Goal: Task Accomplishment & Management: Complete application form

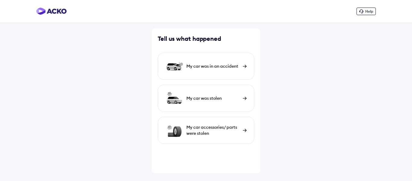
click at [223, 68] on div "My car was in an accident" at bounding box center [212, 66] width 53 height 6
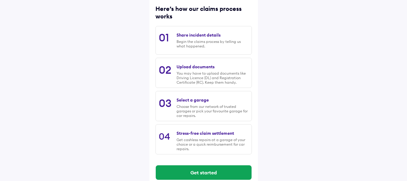
scroll to position [90, 0]
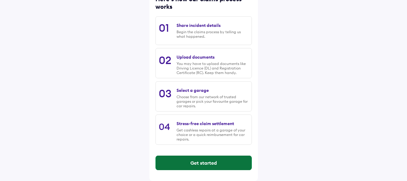
click at [200, 160] on button "Get started" at bounding box center [204, 162] width 96 height 14
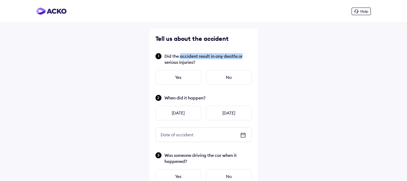
drag, startPoint x: 180, startPoint y: 56, endPoint x: 246, endPoint y: 56, distance: 66.4
click at [246, 56] on span "Did the accident result in any deaths or serious injuries?" at bounding box center [208, 59] width 87 height 12
click at [220, 75] on div "No" at bounding box center [229, 77] width 46 height 14
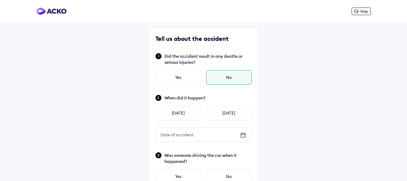
click at [246, 135] on icon at bounding box center [243, 135] width 5 height 4
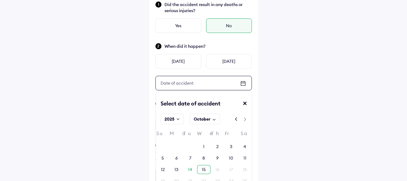
scroll to position [90, 0]
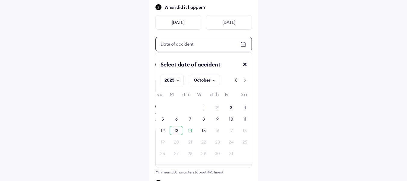
click at [177, 131] on div "13" at bounding box center [177, 130] width 4 height 6
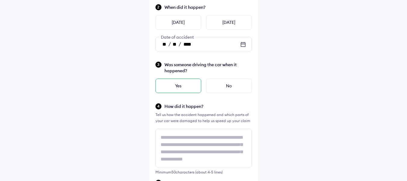
click at [193, 86] on div "Yes" at bounding box center [179, 85] width 46 height 14
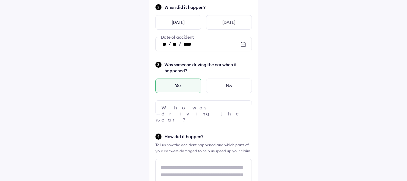
click at [199, 105] on div at bounding box center [204, 107] width 97 height 14
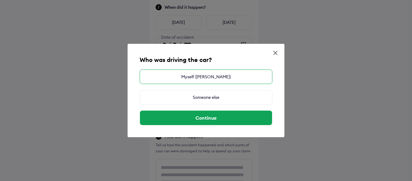
click at [206, 79] on div "Myself ([PERSON_NAME])" at bounding box center [206, 76] width 133 height 14
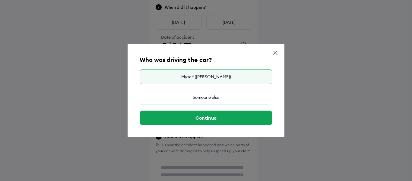
click at [214, 125] on div "Who was driving the car? Myself ([PERSON_NAME]) Someone else Continue" at bounding box center [206, 90] width 157 height 93
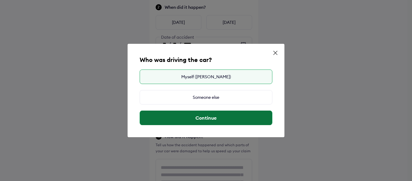
click at [214, 120] on button "Continue" at bounding box center [206, 117] width 132 height 14
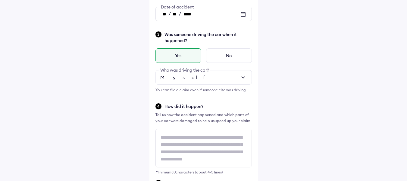
scroll to position [1, 0]
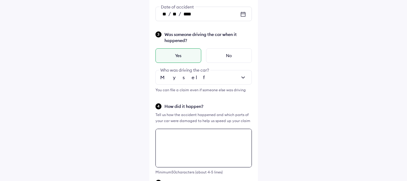
click at [197, 147] on textarea at bounding box center [204, 147] width 97 height 39
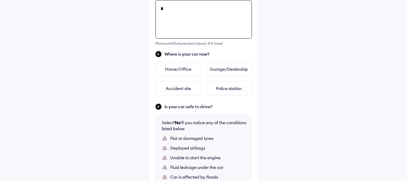
scroll to position [0, 0]
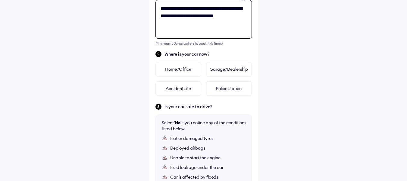
click at [217, 16] on textarea "**********" at bounding box center [204, 19] width 97 height 39
type textarea "**********"
paste textarea
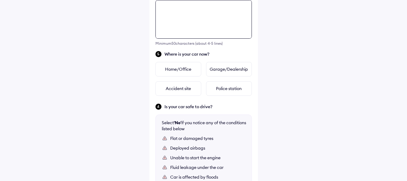
paste textarea
paste textarea "**********"
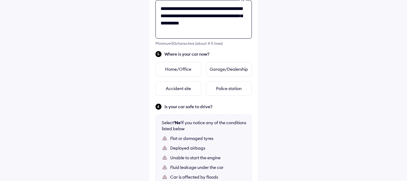
click at [230, 26] on textarea "**********" at bounding box center [204, 19] width 97 height 39
type textarea "**********"
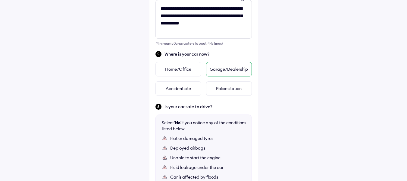
click at [223, 72] on div "Garage/Dealership" at bounding box center [229, 69] width 46 height 14
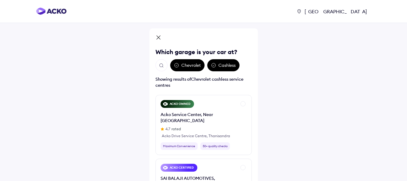
click at [161, 68] on img "Open search" at bounding box center [161, 65] width 5 height 5
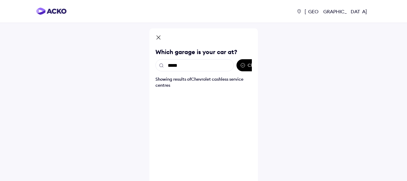
type input "******"
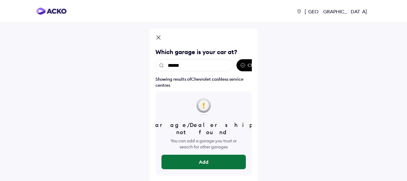
click at [197, 155] on button "Add" at bounding box center [204, 161] width 84 height 14
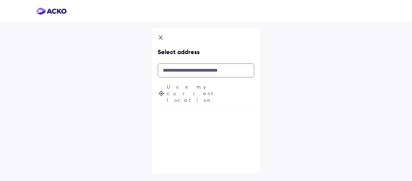
click at [199, 71] on input "text" at bounding box center [206, 70] width 97 height 14
click at [193, 68] on input "text" at bounding box center [206, 70] width 97 height 14
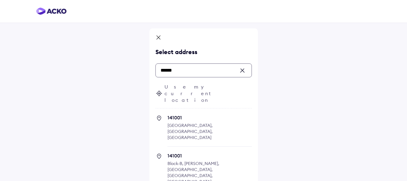
click at [193, 114] on span "141001" at bounding box center [210, 117] width 84 height 6
type input "******"
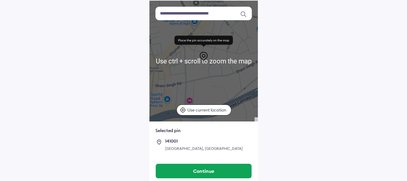
scroll to position [48, 0]
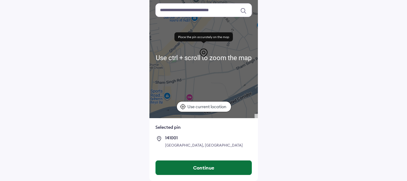
click at [199, 165] on button "Continue" at bounding box center [204, 167] width 96 height 14
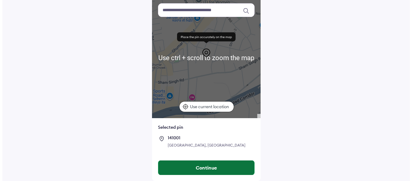
scroll to position [0, 0]
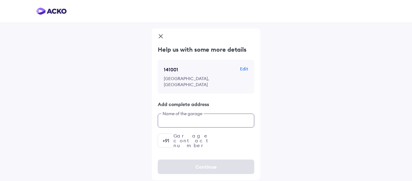
click at [206, 114] on input "text" at bounding box center [206, 120] width 97 height 14
type input "**********"
click at [203, 133] on input "number" at bounding box center [206, 140] width 97 height 14
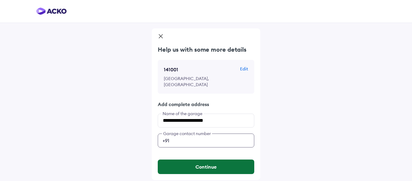
type input "**********"
click at [204, 159] on button "Continue" at bounding box center [206, 166] width 97 height 14
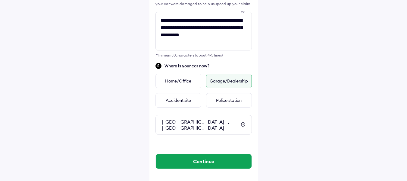
scroll to position [238, 0]
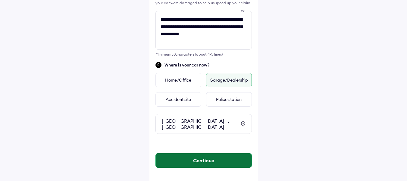
click at [204, 153] on button "Continue" at bounding box center [204, 160] width 96 height 14
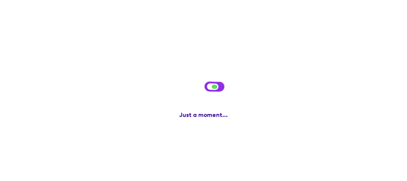
scroll to position [0, 0]
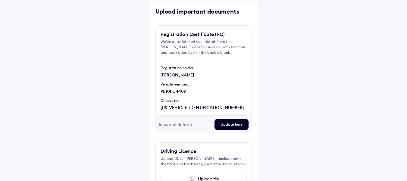
scroll to position [84, 0]
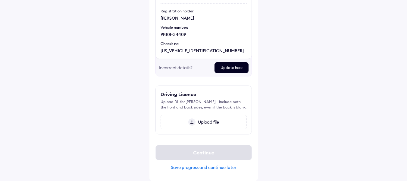
click at [208, 123] on span "Upload file" at bounding box center [208, 121] width 24 height 5
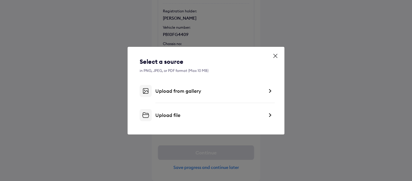
click at [178, 117] on div "Upload file" at bounding box center [209, 115] width 109 height 6
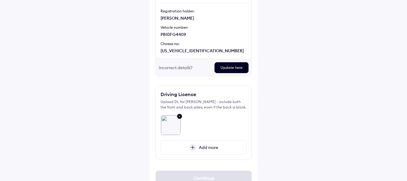
click at [204, 148] on span "Add more" at bounding box center [208, 146] width 22 height 5
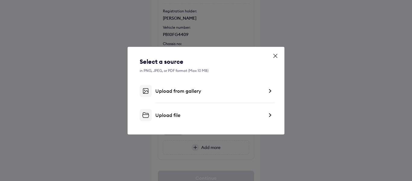
click at [174, 96] on div "Upload from gallery" at bounding box center [206, 91] width 133 height 12
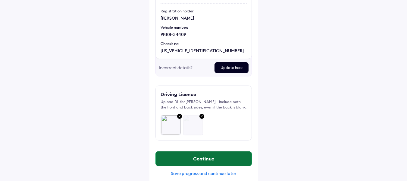
click at [198, 158] on button "Continue" at bounding box center [204, 158] width 96 height 14
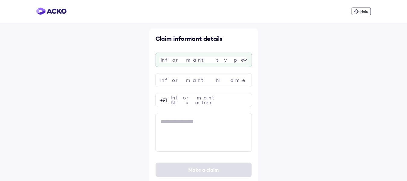
click at [207, 61] on div at bounding box center [204, 59] width 97 height 14
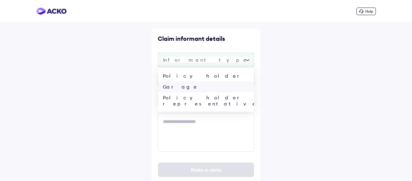
click at [195, 90] on div "Garage" at bounding box center [206, 86] width 96 height 11
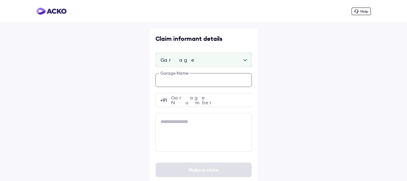
click at [194, 82] on input "text" at bounding box center [204, 80] width 97 height 14
type input "**********"
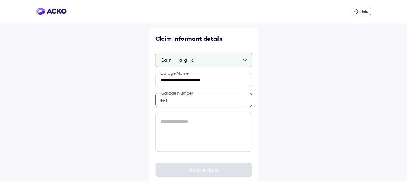
click at [224, 101] on div "**********" at bounding box center [204, 112] width 97 height 78
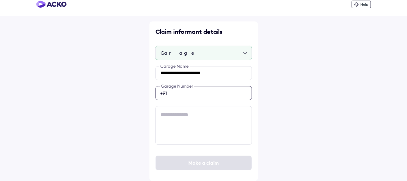
type input "**********"
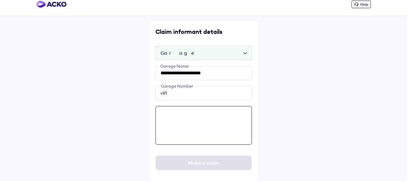
click at [204, 117] on textarea at bounding box center [204, 125] width 97 height 39
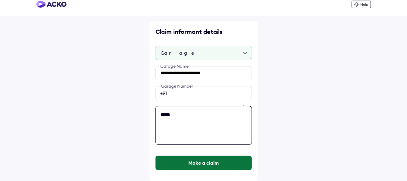
type textarea "*****"
click at [209, 164] on button "Make a claim" at bounding box center [204, 162] width 96 height 14
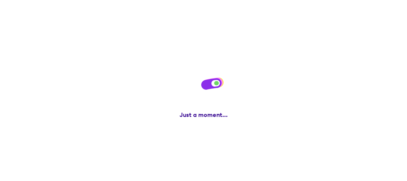
scroll to position [0, 0]
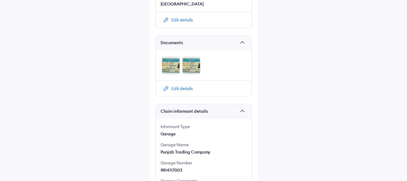
scroll to position [332, 0]
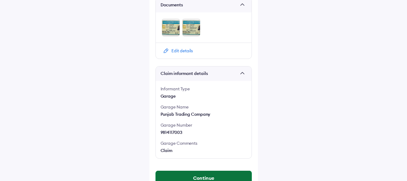
click at [197, 170] on button "Continue" at bounding box center [204, 177] width 96 height 14
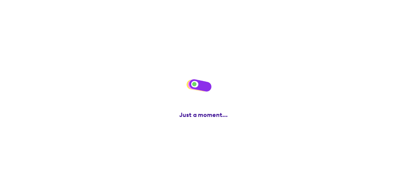
scroll to position [0, 0]
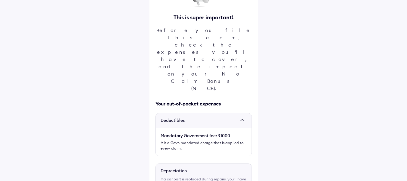
scroll to position [30, 0]
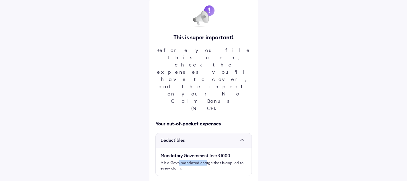
drag, startPoint x: 179, startPoint y: 115, endPoint x: 206, endPoint y: 115, distance: 26.5
click at [206, 152] on div "Mandatory Government fee: ₹1000 It is a Govt. mandated charge that is applied t…" at bounding box center [204, 161] width 96 height 18
drag, startPoint x: 160, startPoint y: 111, endPoint x: 233, endPoint y: 111, distance: 73.3
click at [233, 152] on div "Mandatory Government fee: ₹1000 It is a Govt. mandated charge that is applied t…" at bounding box center [204, 161] width 96 height 18
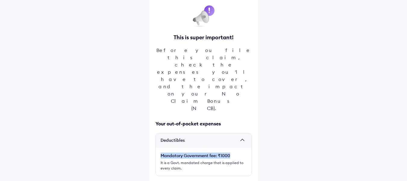
click at [188, 152] on div "Mandatory Government fee: ₹1000" at bounding box center [204, 155] width 86 height 6
click at [187, 160] on div "It is a Govt. mandated charge that is applied to every claim." at bounding box center [204, 165] width 86 height 11
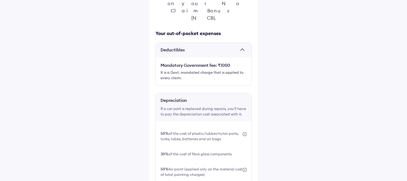
scroll to position [121, 0]
click at [175, 130] on div "50% of the cost of plastic/rubber/nylon parts, tyres, tubes, batteries and air …" at bounding box center [202, 135] width 82 height 11
click at [180, 146] on div "30% of the cost of fibre glass components" at bounding box center [204, 153] width 86 height 15
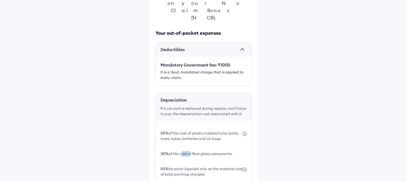
click at [180, 146] on div "30% of the cost of fibre glass components" at bounding box center [204, 153] width 86 height 15
click at [183, 166] on div "50% for paint (applied only on the material cost of total painting charges)" at bounding box center [202, 171] width 82 height 11
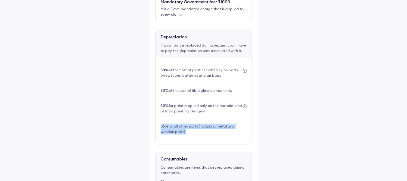
scroll to position [151, 0]
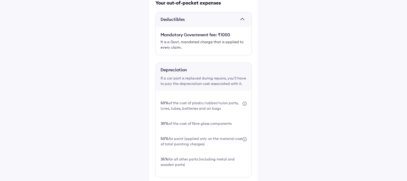
click at [185, 131] on div "50% for paint (applied only on the material cost of total painting charges)" at bounding box center [204, 141] width 86 height 21
click at [216, 100] on div "50% of the cost of plastic/rubber/nylon parts, tyres, tubes, batteries and air …" at bounding box center [202, 105] width 82 height 11
click at [218, 95] on div "50% of the cost of plastic/rubber/nylon parts, tyres, tubes, batteries and air …" at bounding box center [204, 105] width 86 height 21
click at [216, 100] on div "50% of the cost of plastic/rubber/nylon parts, tyres, tubes, batteries and air …" at bounding box center [202, 105] width 82 height 11
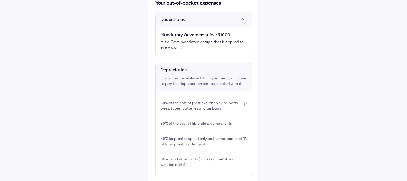
click at [216, 100] on div "50% of the cost of plastic/rubber/nylon parts, tyres, tubes, batteries and air …" at bounding box center [202, 105] width 82 height 11
click at [213, 95] on div "50% of the cost of plastic/rubber/nylon parts, tyres, tubes, batteries and air …" at bounding box center [204, 105] width 86 height 21
click at [212, 95] on div "50% of the cost of plastic/rubber/nylon parts, tyres, tubes, batteries and air …" at bounding box center [204, 105] width 86 height 21
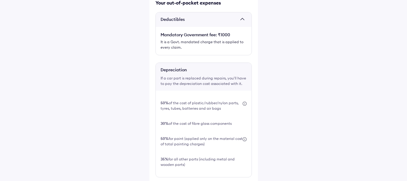
click at [212, 95] on div "50% of the cost of plastic/rubber/nylon parts, tyres, tubes, batteries and air …" at bounding box center [204, 105] width 86 height 21
click at [214, 100] on div "50% of the cost of plastic/rubber/nylon parts, tyres, tubes, batteries and air …" at bounding box center [202, 105] width 82 height 11
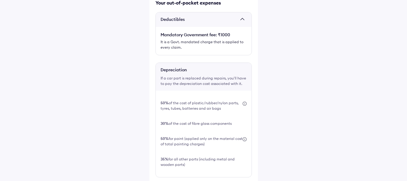
click at [215, 100] on div "50% of the cost of plastic/rubber/nylon parts, tyres, tubes, batteries and air …" at bounding box center [202, 105] width 82 height 11
click at [215, 95] on div "50% of the cost of plastic/rubber/nylon parts, tyres, tubes, batteries and air …" at bounding box center [204, 105] width 86 height 21
click at [212, 100] on div "50% of the cost of plastic/rubber/nylon parts, tyres, tubes, batteries and air …" at bounding box center [202, 105] width 82 height 11
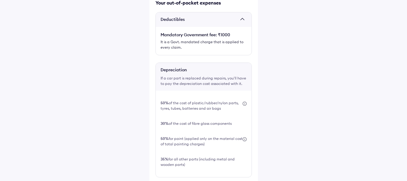
click at [212, 100] on div "50% of the cost of plastic/rubber/nylon parts, tyres, tubes, batteries and air …" at bounding box center [202, 105] width 82 height 11
click at [211, 116] on div "30% of the cost of fibre glass components" at bounding box center [204, 123] width 86 height 15
click at [216, 95] on div "50% of the cost of plastic/rubber/nylon parts, tyres, tubes, batteries and air …" at bounding box center [204, 105] width 86 height 21
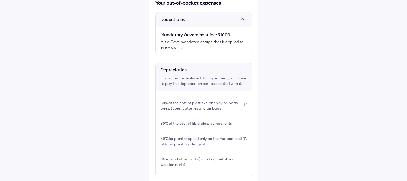
click at [216, 95] on div "50% of the cost of plastic/rubber/nylon parts, tyres, tubes, batteries and air …" at bounding box center [204, 105] width 86 height 21
click at [217, 100] on div "50% of the cost of plastic/rubber/nylon parts, tyres, tubes, batteries and air …" at bounding box center [202, 105] width 82 height 11
click at [218, 100] on div "50% of the cost of plastic/rubber/nylon parts, tyres, tubes, batteries and air …" at bounding box center [202, 105] width 82 height 11
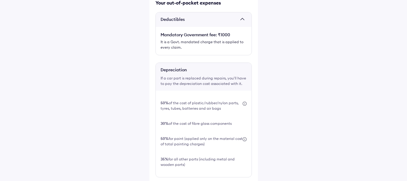
click at [216, 100] on div "50% of the cost of plastic/rubber/nylon parts, tyres, tubes, batteries and air …" at bounding box center [202, 105] width 82 height 11
click at [214, 100] on div "50% of the cost of plastic/rubber/nylon parts, tyres, tubes, batteries and air …" at bounding box center [202, 105] width 82 height 11
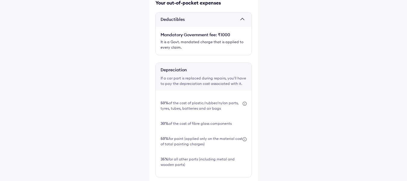
click at [214, 100] on div "50% of the cost of plastic/rubber/nylon parts, tyres, tubes, batteries and air …" at bounding box center [202, 105] width 82 height 11
click at [215, 95] on div "50% of the cost of plastic/rubber/nylon parts, tyres, tubes, batteries and air …" at bounding box center [204, 105] width 86 height 21
click at [215, 100] on div "50% of the cost of plastic/rubber/nylon parts, tyres, tubes, batteries and air …" at bounding box center [202, 105] width 82 height 11
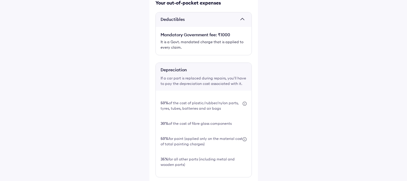
click at [215, 100] on div "50% of the cost of plastic/rubber/nylon parts, tyres, tubes, batteries and air …" at bounding box center [202, 105] width 82 height 11
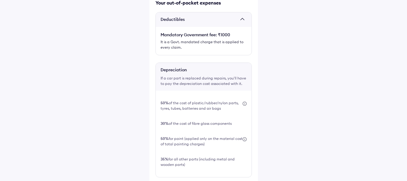
click at [216, 95] on div "50% of the cost of plastic/rubber/nylon parts, tyres, tubes, batteries and air …" at bounding box center [204, 105] width 86 height 21
click at [217, 116] on div "30% of the cost of fibre glass components" at bounding box center [204, 123] width 86 height 15
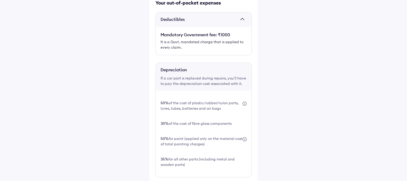
click at [217, 116] on div "30% of the cost of fibre glass components" at bounding box center [204, 123] width 86 height 15
click at [215, 121] on div "30% of the cost of fibre glass components" at bounding box center [196, 123] width 71 height 5
click at [216, 116] on div "30% of the cost of fibre glass components" at bounding box center [204, 123] width 86 height 15
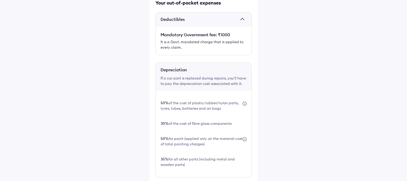
click at [216, 121] on div "30% of the cost of fibre glass components" at bounding box center [196, 123] width 71 height 5
click at [211, 136] on div "50% for paint (applied only on the material cost of total painting charges)" at bounding box center [202, 141] width 82 height 11
click at [212, 136] on div "50% for paint (applied only on the material cost of total painting charges)" at bounding box center [202, 141] width 82 height 11
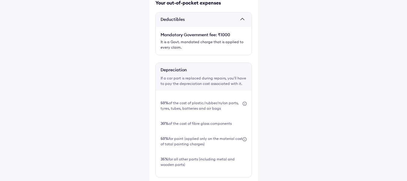
click at [211, 136] on div "50% for paint (applied only on the material cost of total painting charges)" at bounding box center [202, 141] width 82 height 11
click at [207, 136] on div "50% for paint (applied only on the material cost of total painting charges)" at bounding box center [202, 141] width 82 height 11
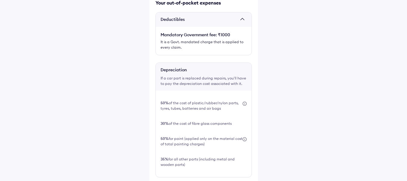
click at [207, 136] on div "50% for paint (applied only on the material cost of total painting charges)" at bounding box center [202, 141] width 82 height 11
click at [205, 136] on div "50% for paint (applied only on the material cost of total painting charges)" at bounding box center [202, 141] width 82 height 11
click at [204, 136] on div "50% for paint (applied only on the material cost of total painting charges)" at bounding box center [202, 141] width 82 height 11
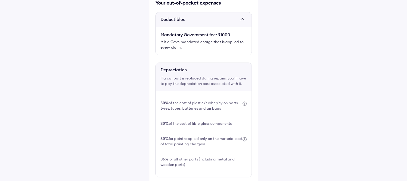
click at [189, 156] on div "35% for all other parts (including metal and wooden parts)" at bounding box center [204, 161] width 86 height 11
click at [194, 156] on div "35% for all other parts (including metal and wooden parts)" at bounding box center [204, 161] width 86 height 11
click at [191, 156] on div "35% for all other parts (including metal and wooden parts)" at bounding box center [204, 161] width 86 height 11
click at [193, 156] on div "35% for all other parts (including metal and wooden parts)" at bounding box center [204, 161] width 86 height 11
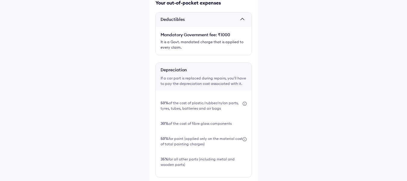
click at [191, 156] on div "35% for all other parts (including metal and wooden parts)" at bounding box center [204, 161] width 86 height 11
click at [200, 156] on div "35% for all other parts (including metal and wooden parts)" at bounding box center [204, 161] width 86 height 11
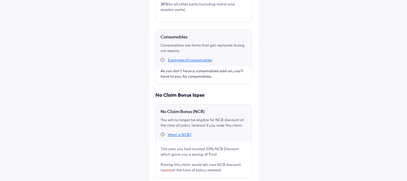
scroll to position [306, 0]
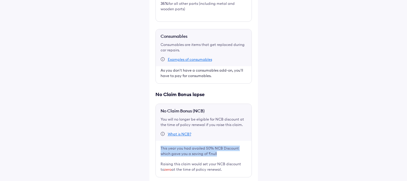
drag, startPoint x: 159, startPoint y: 104, endPoint x: 218, endPoint y: 112, distance: 59.1
click at [218, 141] on div "This year you had availed 50% NCB Discount which gave you a saving of ₹null" at bounding box center [204, 151] width 96 height 21
click at [218, 145] on div "This year you had availed 50% NCB Discount which gave you a saving of ₹null" at bounding box center [204, 150] width 86 height 11
drag, startPoint x: 220, startPoint y: 112, endPoint x: 160, endPoint y: 105, distance: 60.2
click at [161, 145] on div "This year you had availed 50% NCB Discount which gave you a saving of ₹null" at bounding box center [204, 150] width 86 height 11
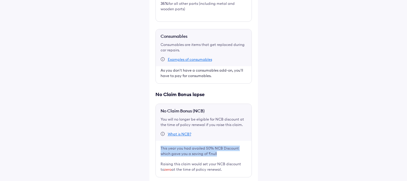
click at [161, 145] on div "This year you had availed 50% NCB Discount which gave you a saving of ₹null" at bounding box center [204, 150] width 86 height 11
drag, startPoint x: 159, startPoint y: 103, endPoint x: 220, endPoint y: 113, distance: 61.7
click at [220, 141] on div "This year you had availed 50% NCB Discount which gave you a saving of ₹null" at bounding box center [204, 151] width 96 height 21
click at [220, 145] on div "This year you had availed 50% NCB Discount which gave you a saving of ₹null" at bounding box center [204, 150] width 86 height 11
drag, startPoint x: 217, startPoint y: 111, endPoint x: 167, endPoint y: 101, distance: 50.8
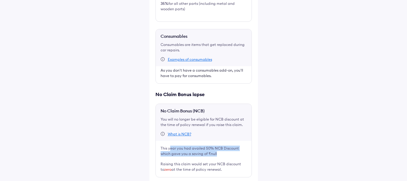
click at [169, 141] on div "This year you had availed 50% NCB Discount which gave you a saving of ₹null" at bounding box center [204, 151] width 96 height 21
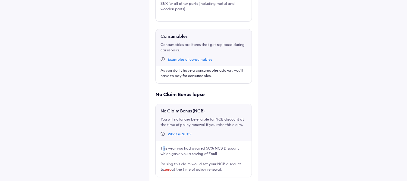
click at [163, 141] on div "This year you had availed 50% NCB Discount which gave you a saving of ₹null" at bounding box center [204, 151] width 96 height 21
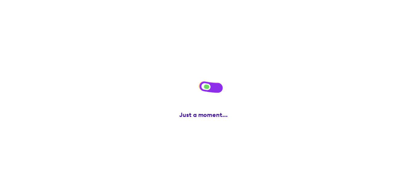
scroll to position [0, 0]
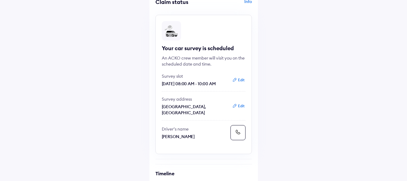
scroll to position [30, 0]
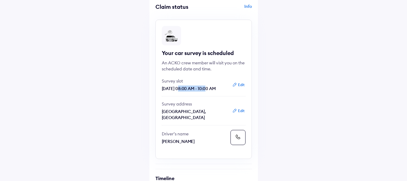
drag, startPoint x: 176, startPoint y: 88, endPoint x: 211, endPoint y: 88, distance: 34.1
click at [209, 88] on p "[DATE] 08:00 AM - 10:00 AM" at bounding box center [195, 88] width 66 height 6
drag, startPoint x: 211, startPoint y: 88, endPoint x: 216, endPoint y: 88, distance: 5.4
click at [216, 88] on p "[DATE] 08:00 AM - 10:00 AM" at bounding box center [195, 88] width 66 height 6
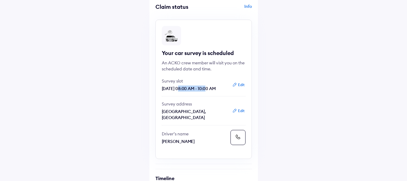
drag, startPoint x: 176, startPoint y: 88, endPoint x: 217, endPoint y: 88, distance: 40.7
click at [217, 88] on p "[DATE] 08:00 AM - 10:00 AM" at bounding box center [195, 88] width 66 height 6
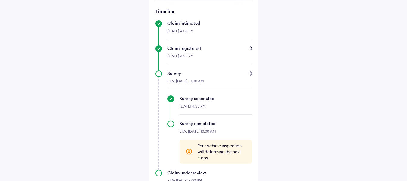
scroll to position [211, 0]
